Goal: Transaction & Acquisition: Purchase product/service

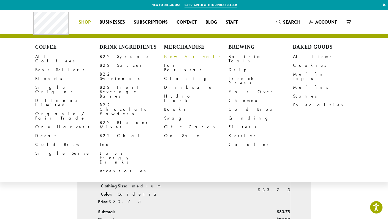
click at [176, 56] on link "New Arrivals" at bounding box center [196, 56] width 64 height 9
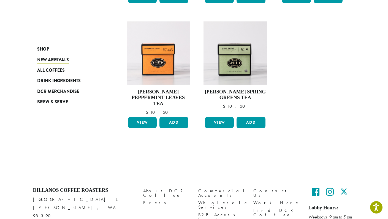
scroll to position [456, 0]
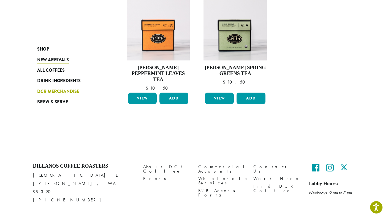
click at [66, 86] on link "DCR Merchandise" at bounding box center [70, 91] width 66 height 10
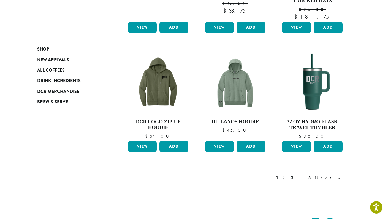
scroll to position [418, 0]
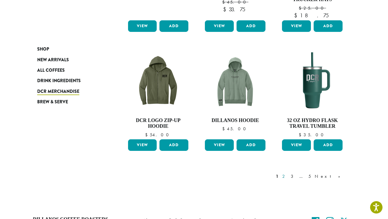
click at [288, 178] on link "2" at bounding box center [284, 176] width 7 height 7
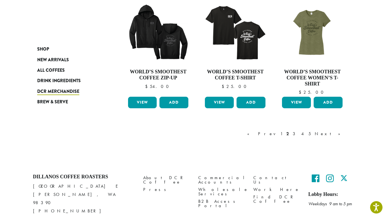
scroll to position [469, 0]
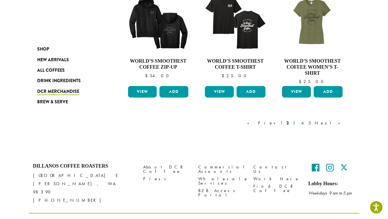
click at [298, 120] on link "3" at bounding box center [295, 123] width 7 height 7
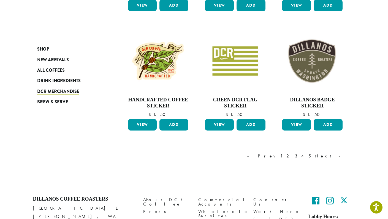
scroll to position [469, 0]
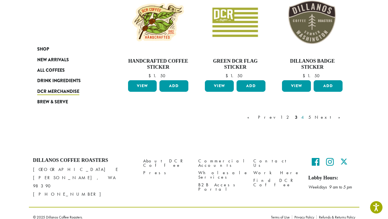
click at [306, 116] on link "4" at bounding box center [303, 117] width 6 height 7
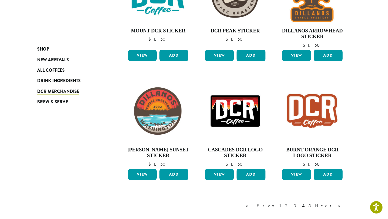
scroll to position [463, 0]
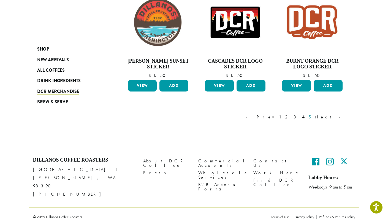
click at [312, 117] on link "5" at bounding box center [309, 117] width 5 height 7
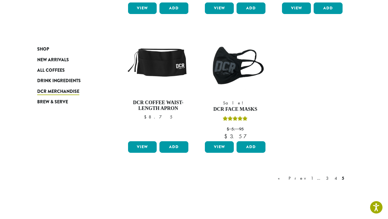
scroll to position [378, 0]
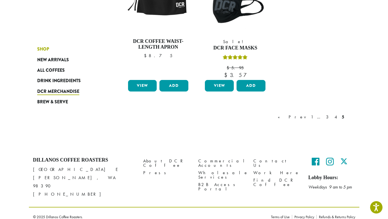
click at [50, 50] on link "Shop" at bounding box center [70, 49] width 66 height 10
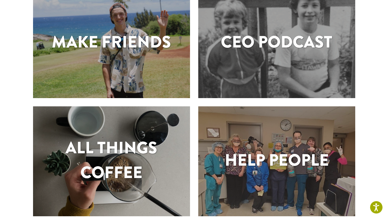
scroll to position [227, 0]
